Goal: Transaction & Acquisition: Purchase product/service

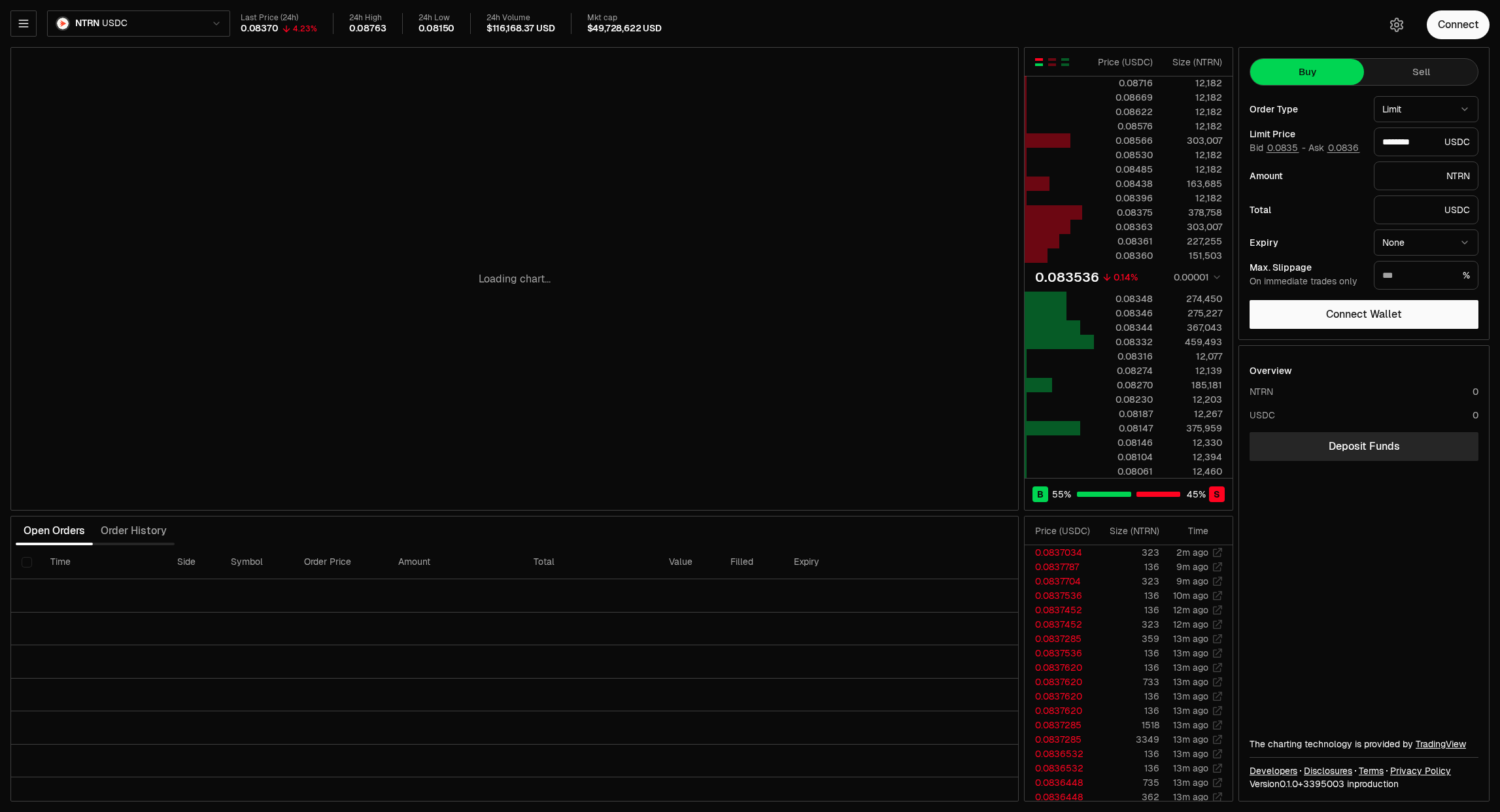
drag, startPoint x: 931, startPoint y: 224, endPoint x: 779, endPoint y: 218, distance: 152.1
click at [779, 218] on div "Loading chart..." at bounding box center [514, 279] width 1007 height 462
type input "********"
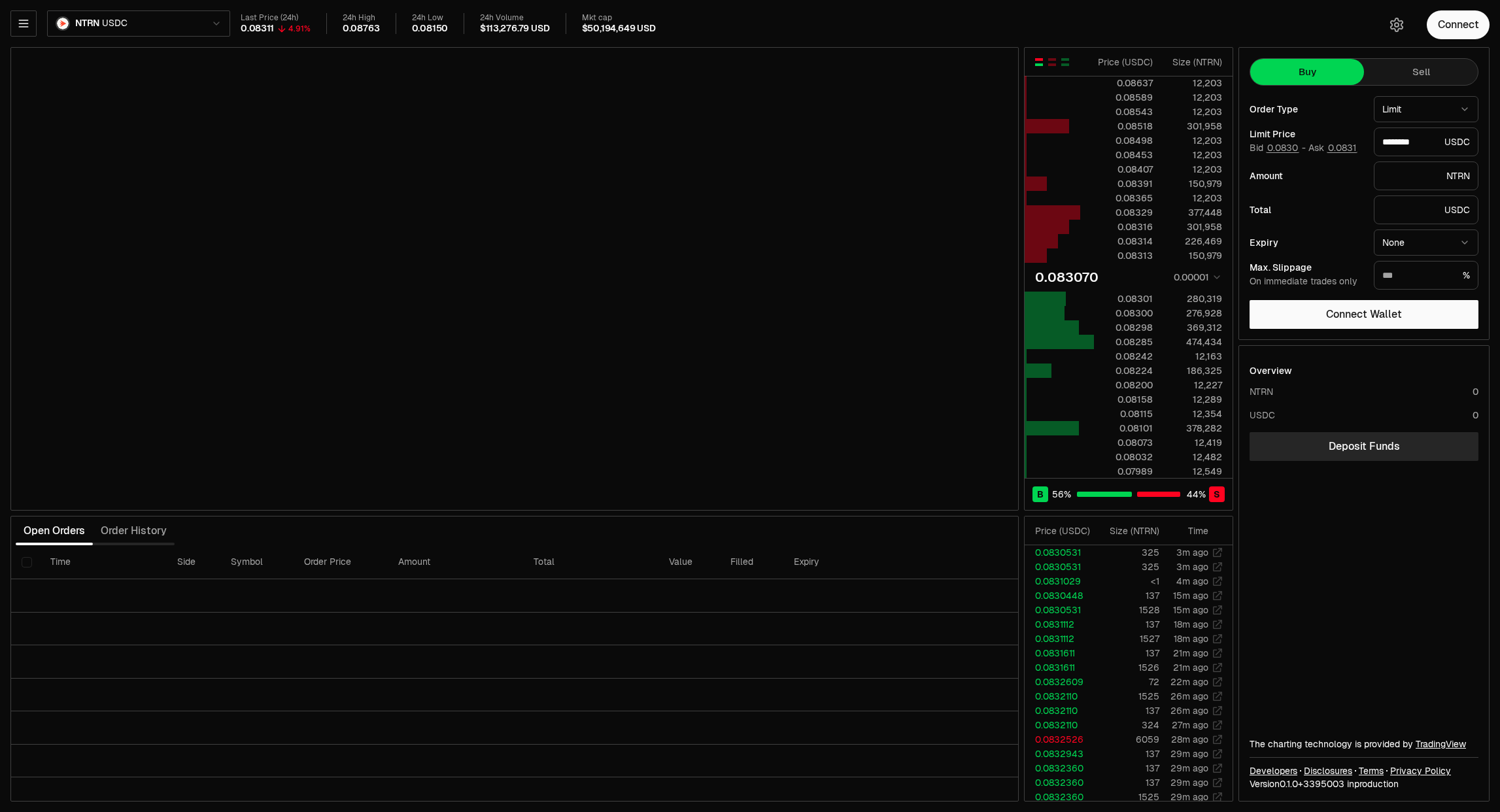
type input "********"
